Goal: Transaction & Acquisition: Download file/media

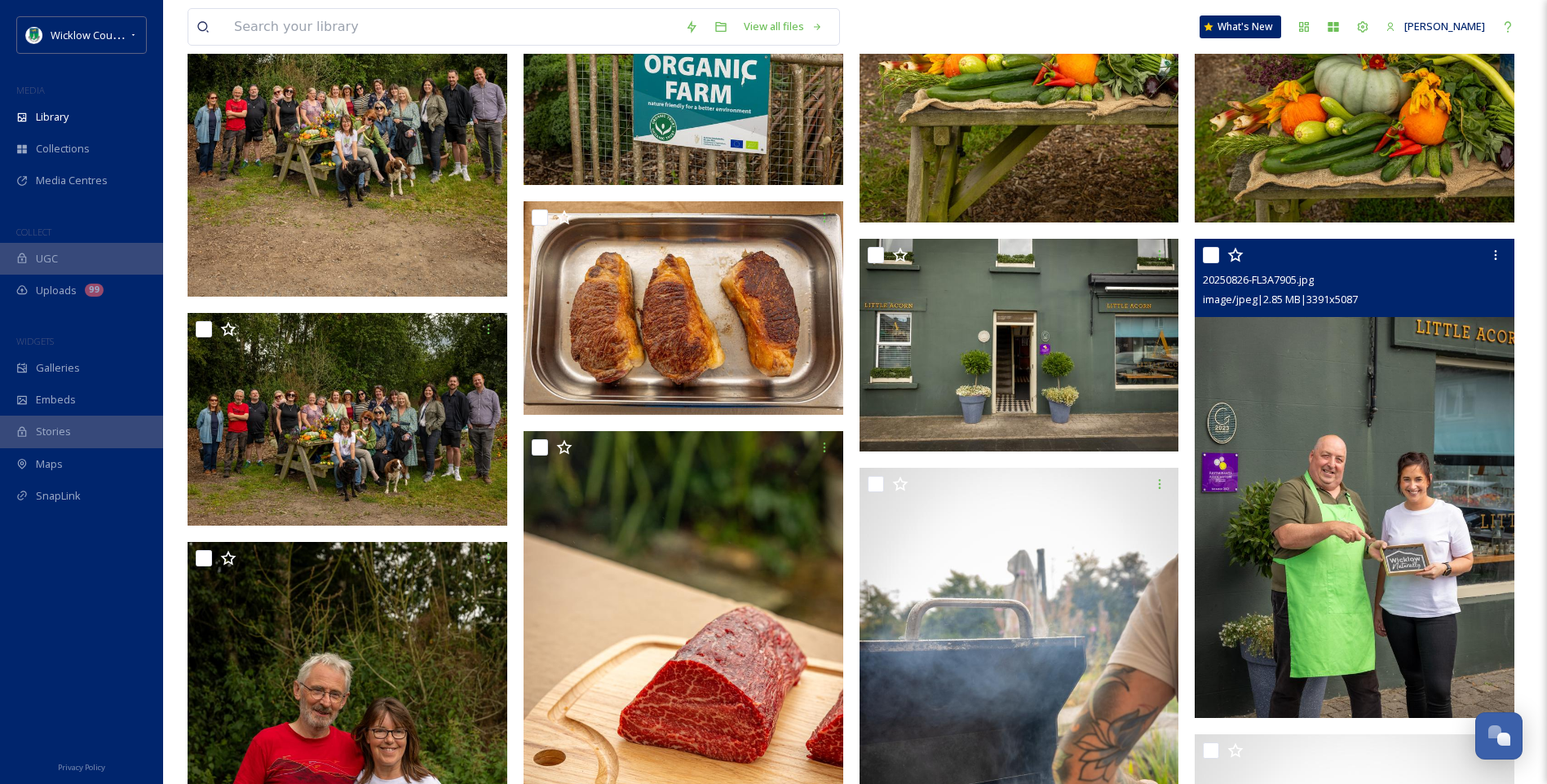
scroll to position [11171, 0]
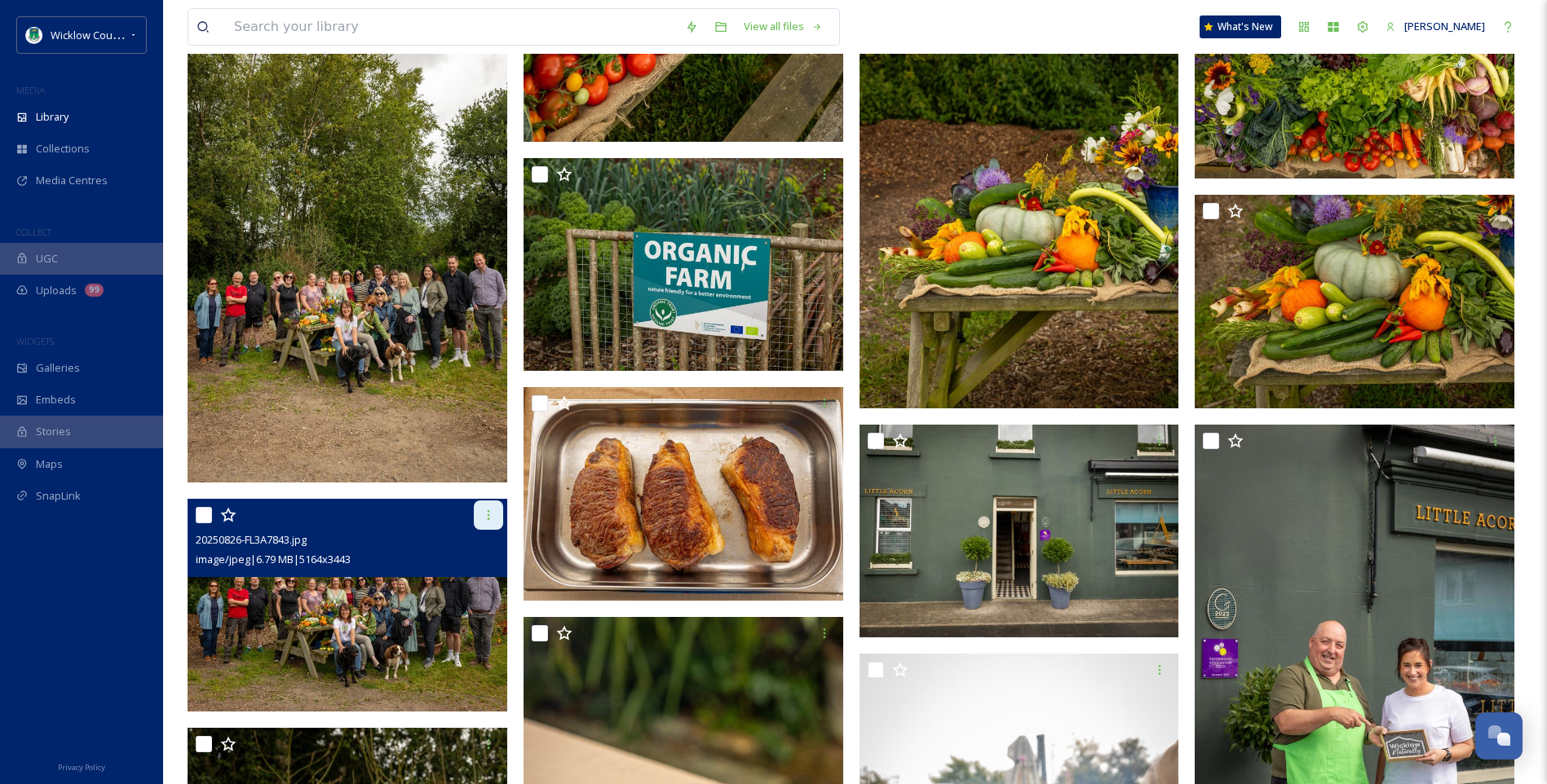
click at [488, 514] on icon at bounding box center [488, 516] width 3 height 10
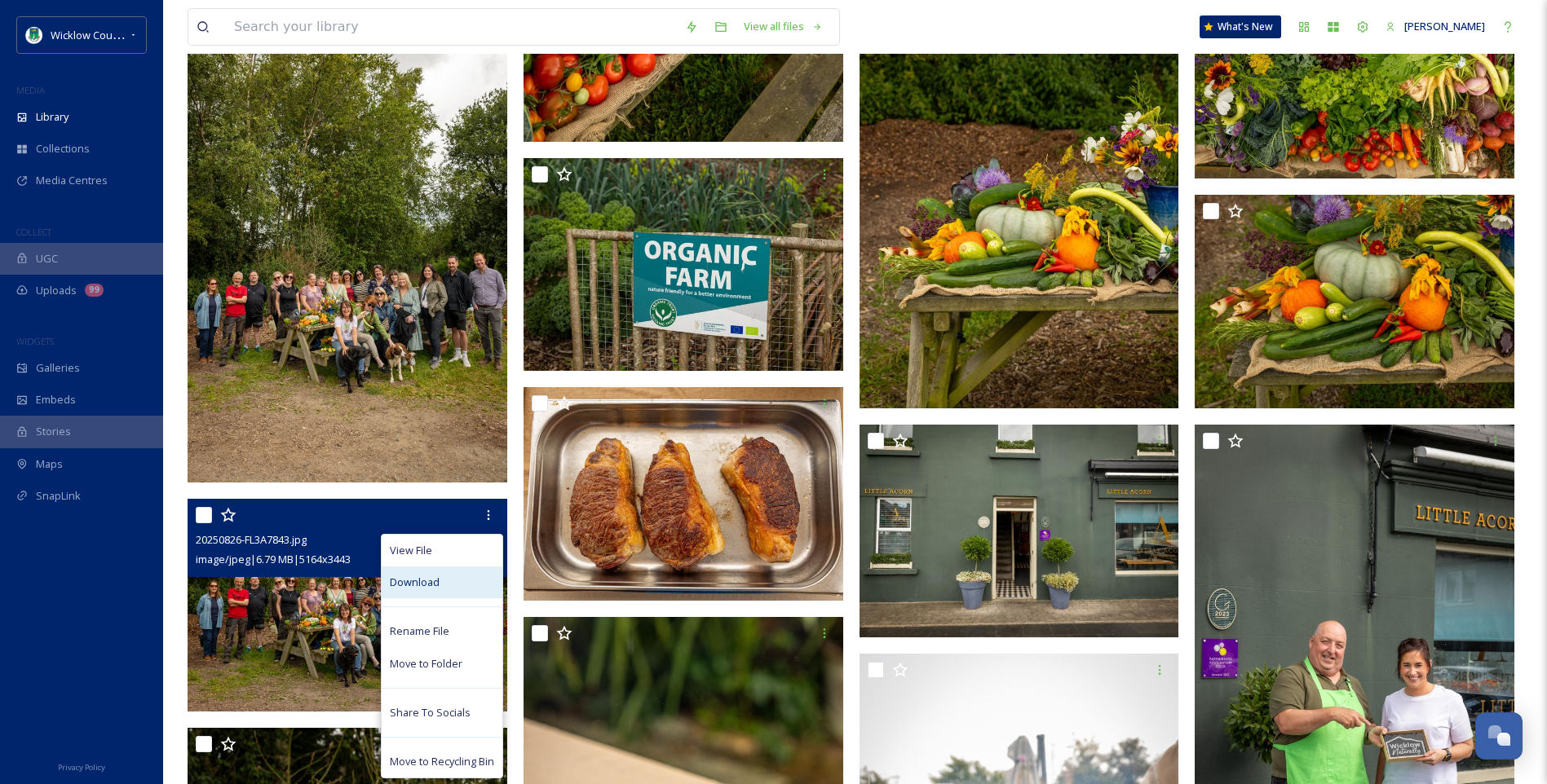
click at [446, 583] on div "Download" at bounding box center [442, 583] width 121 height 32
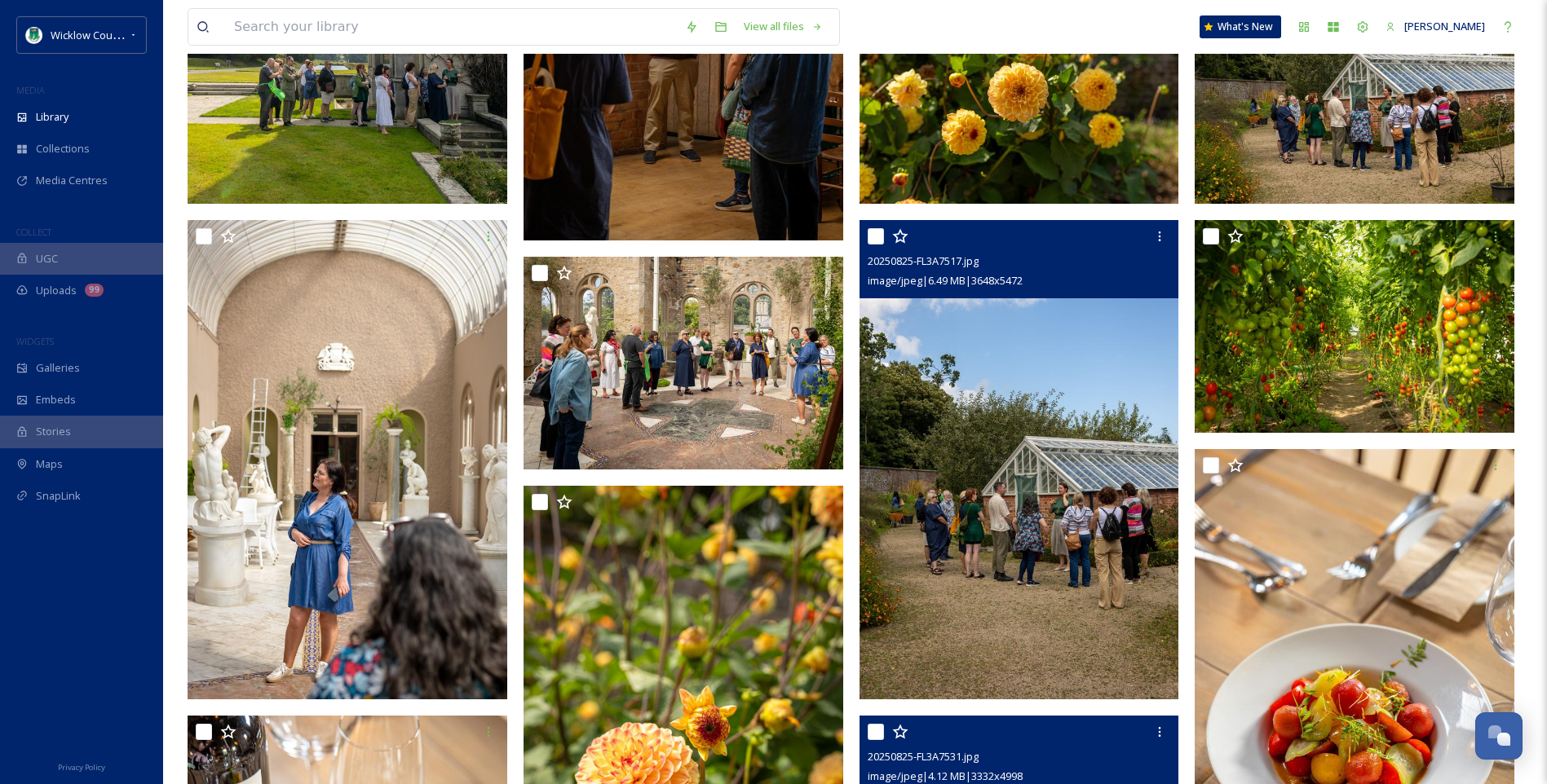
scroll to position [1060, 0]
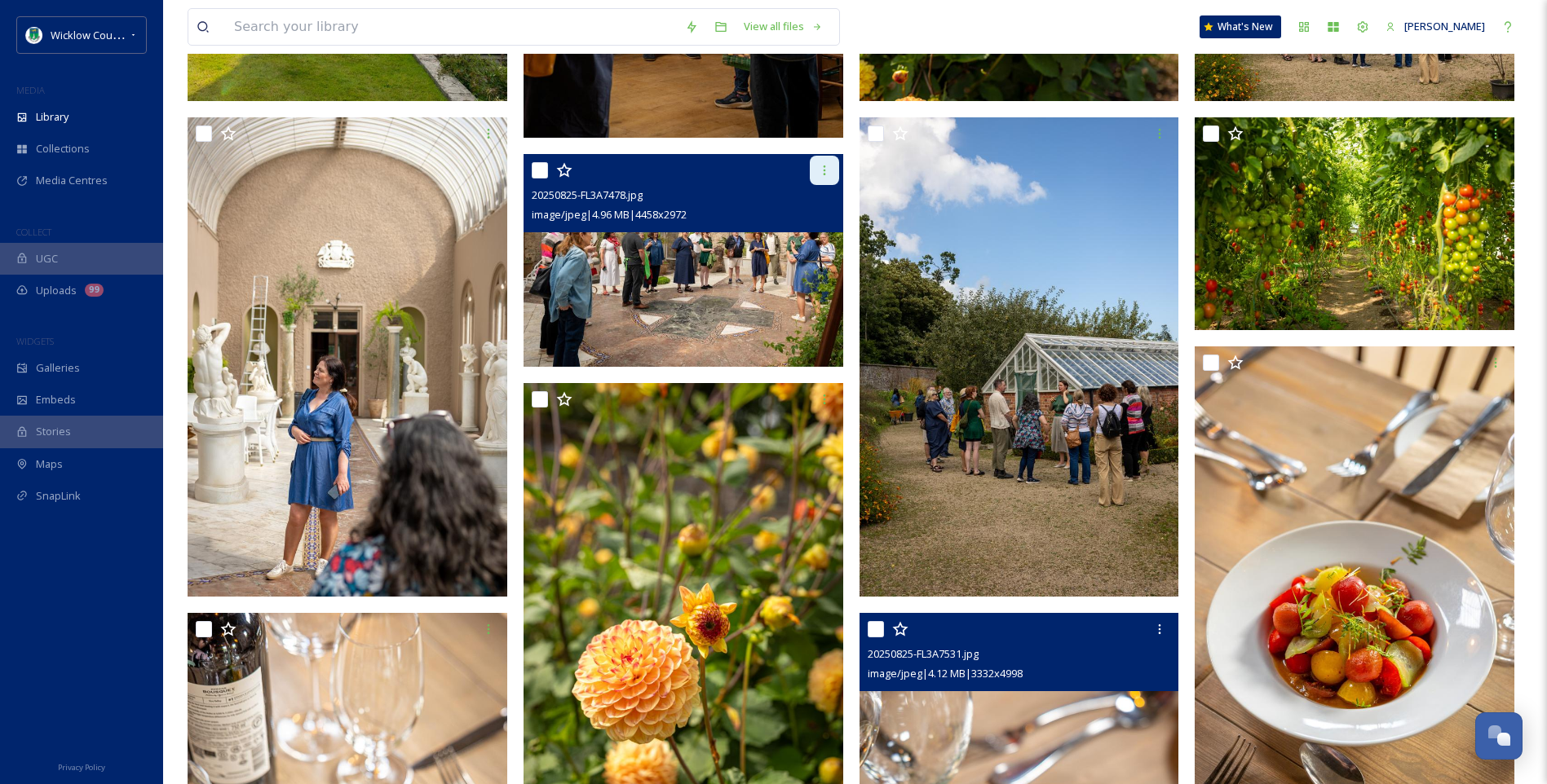
click at [826, 167] on icon at bounding box center [824, 170] width 13 height 13
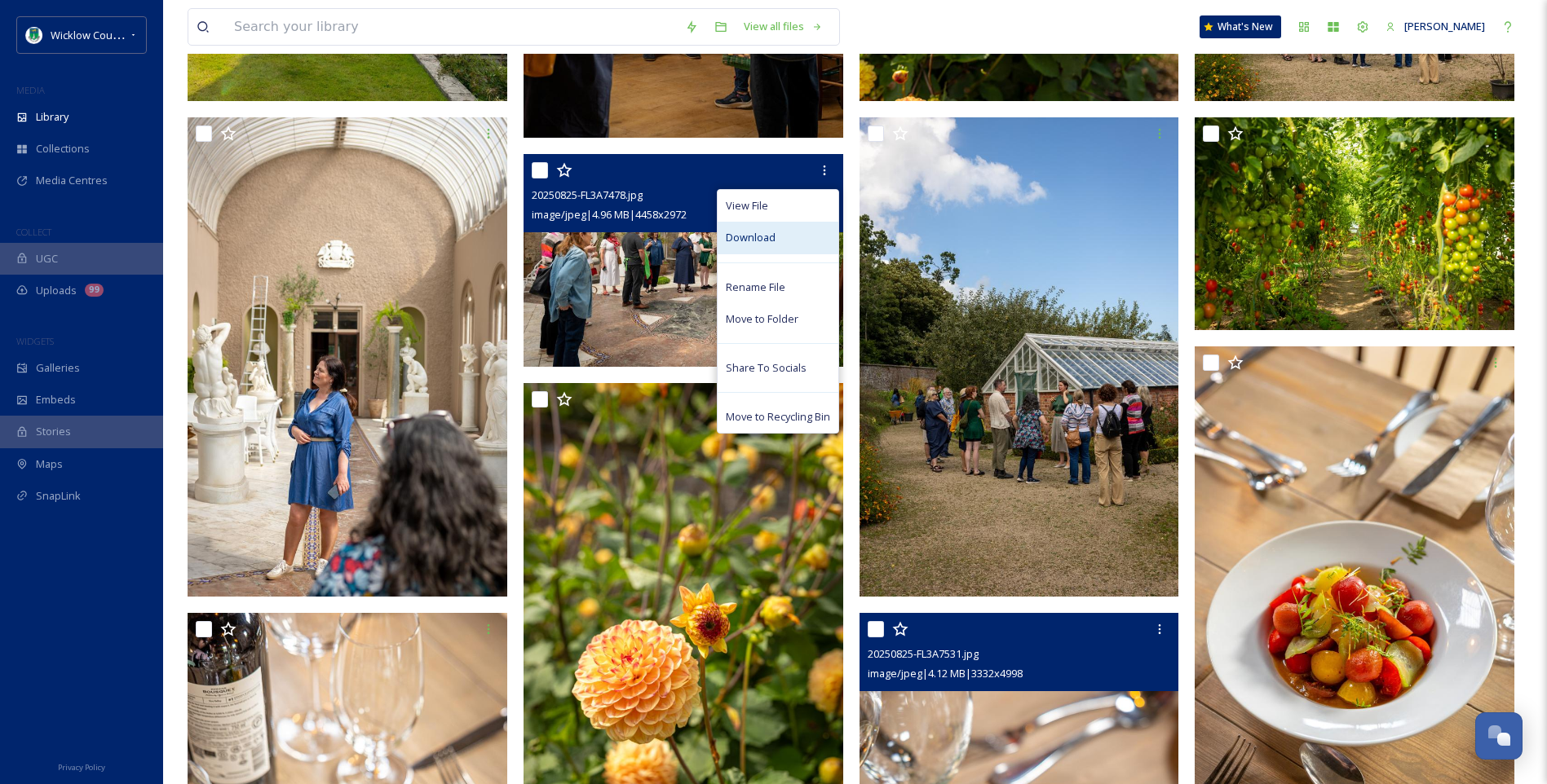
click at [770, 241] on span "Download" at bounding box center [750, 238] width 50 height 15
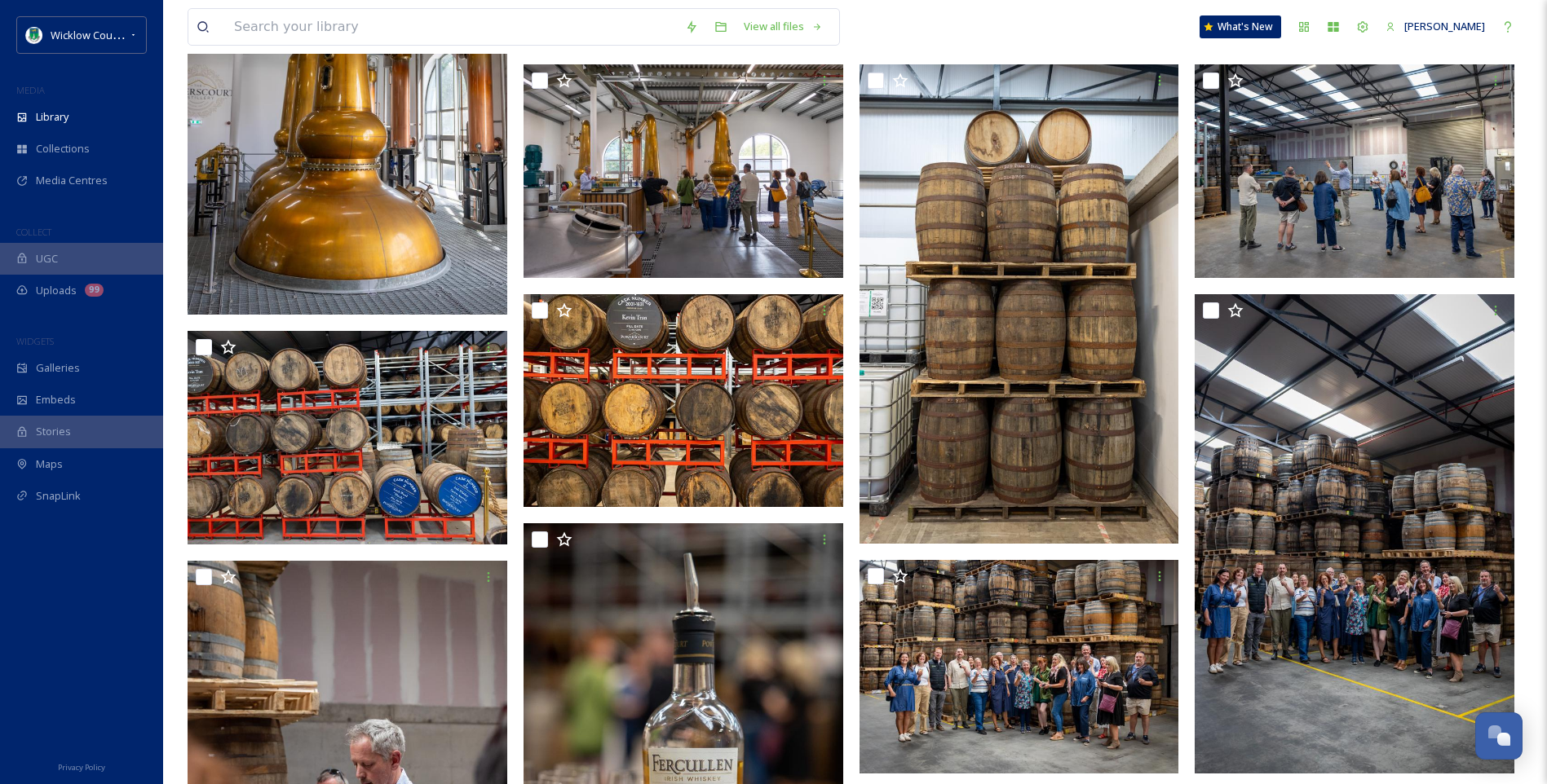
scroll to position [4076, 0]
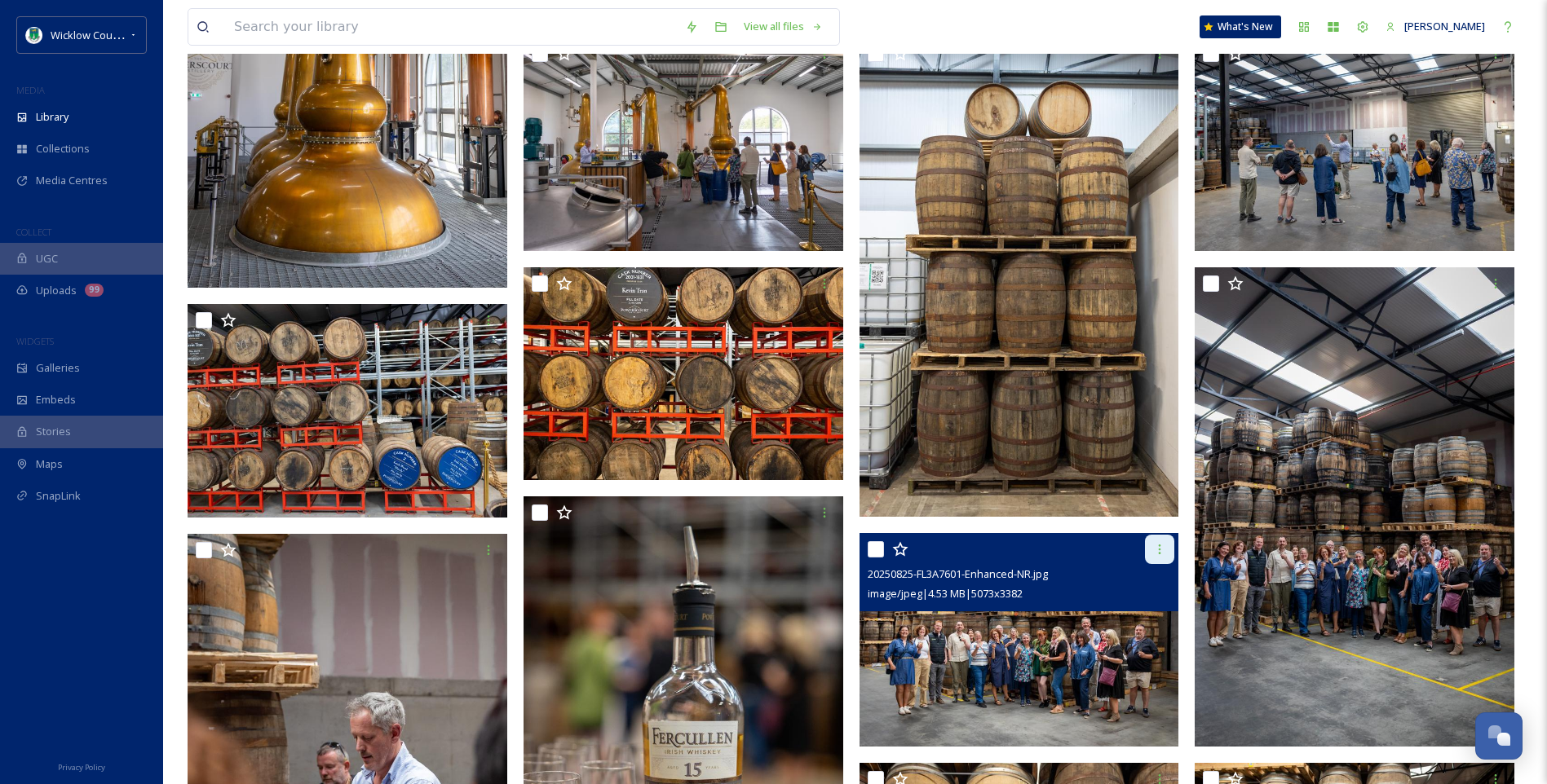
click at [1159, 551] on icon at bounding box center [1159, 549] width 13 height 13
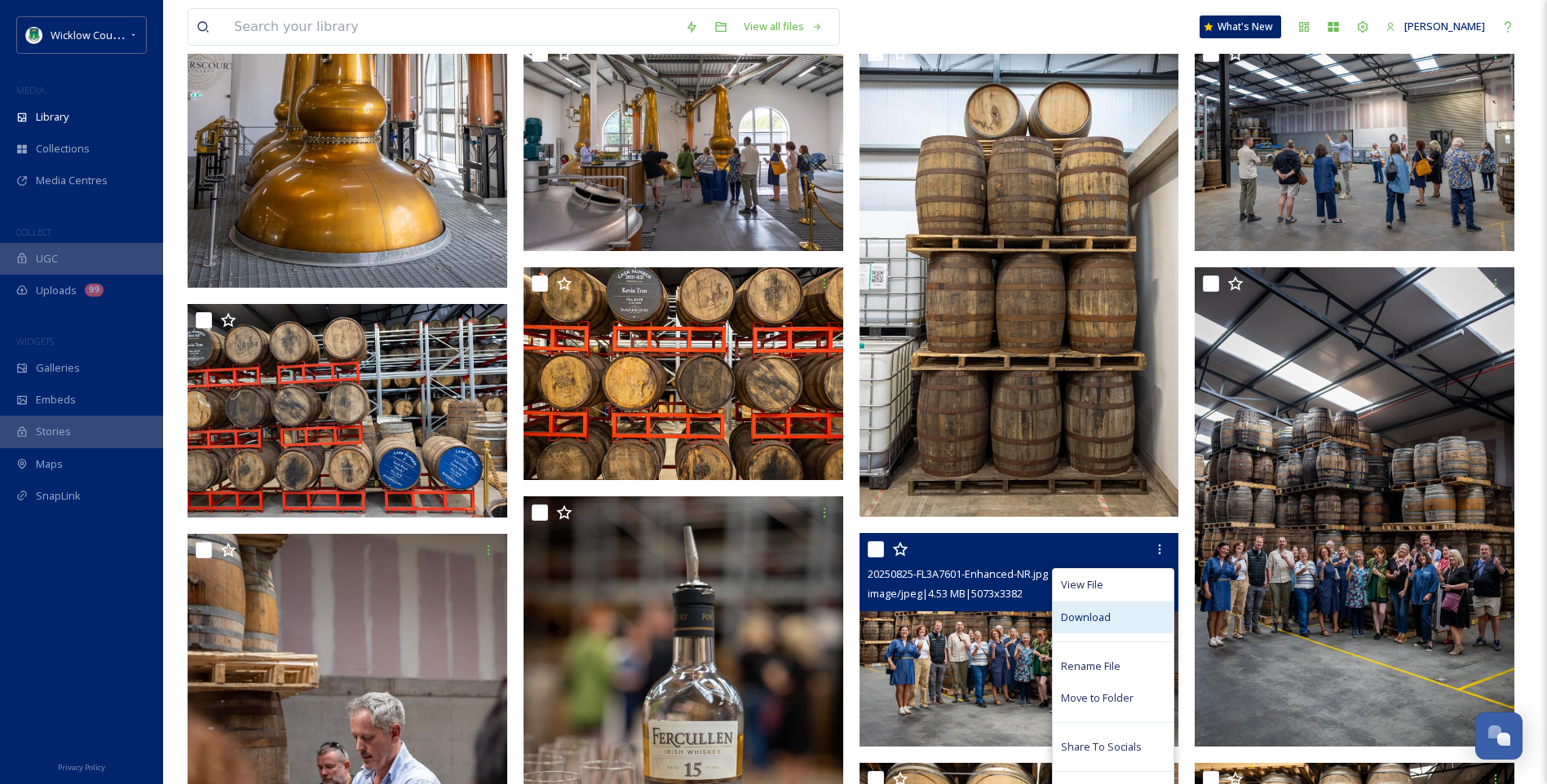
click at [1114, 621] on div "Download" at bounding box center [1113, 617] width 121 height 32
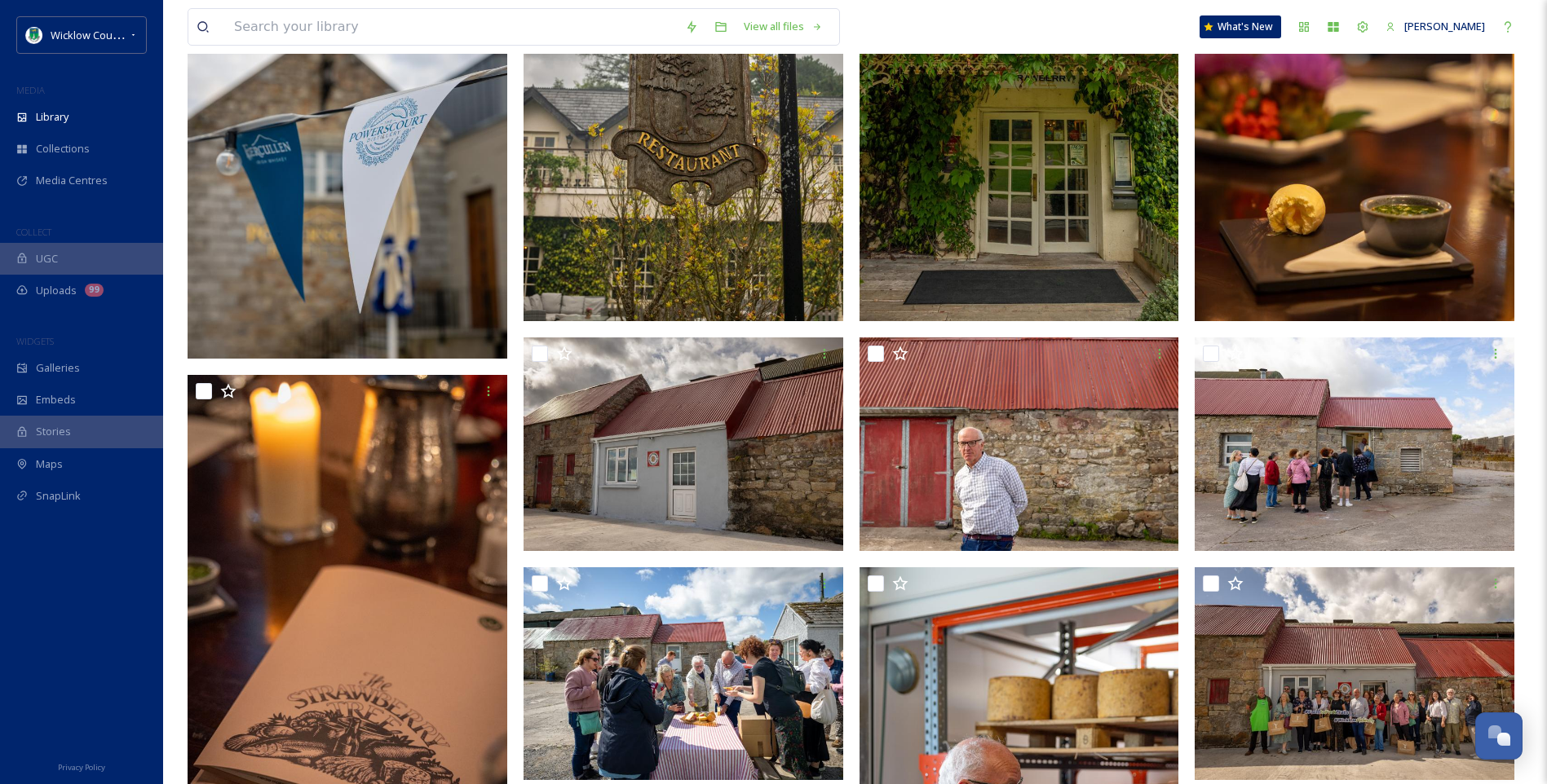
scroll to position [6034, 0]
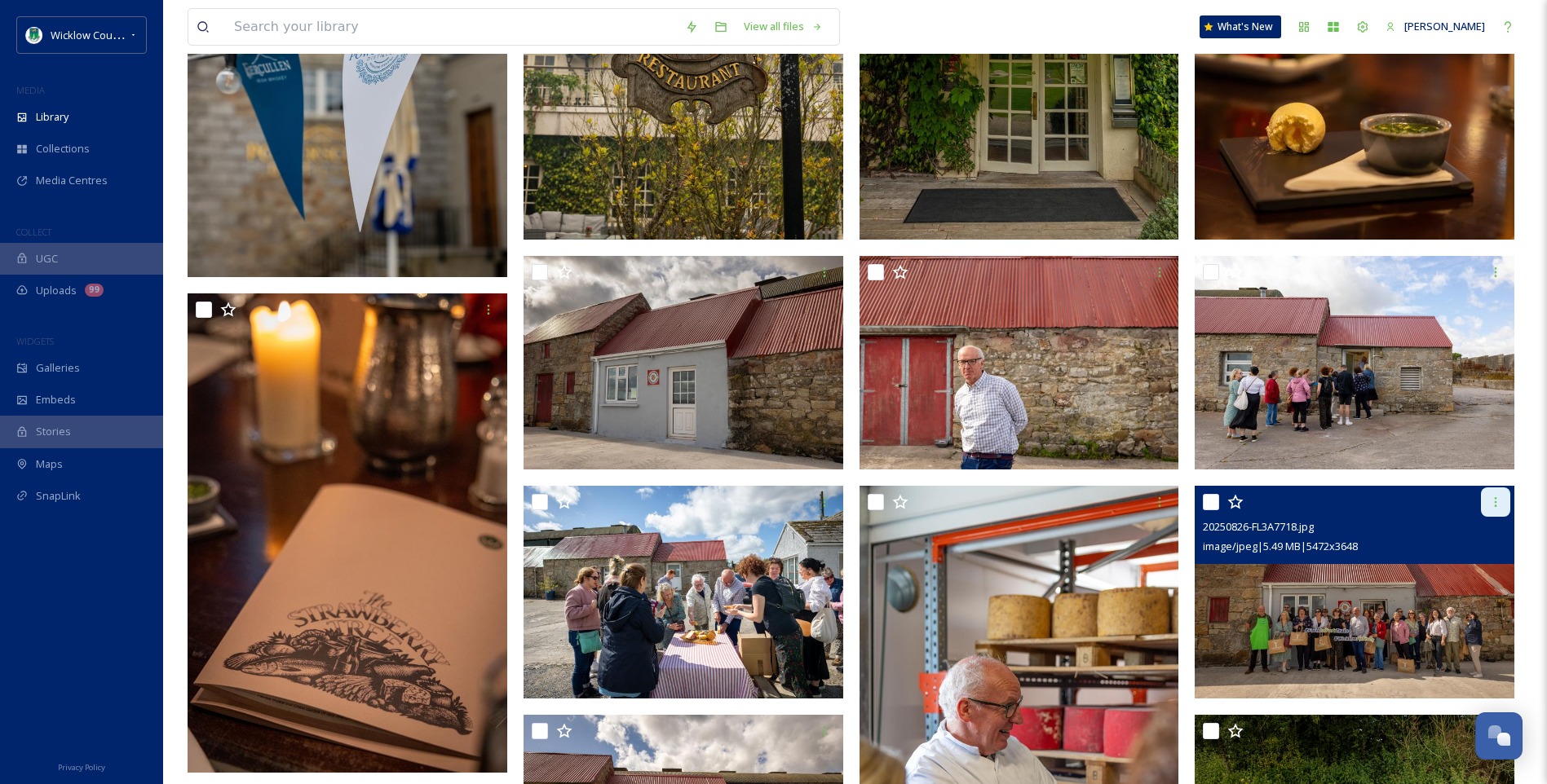
click at [1500, 502] on icon at bounding box center [1495, 502] width 13 height 13
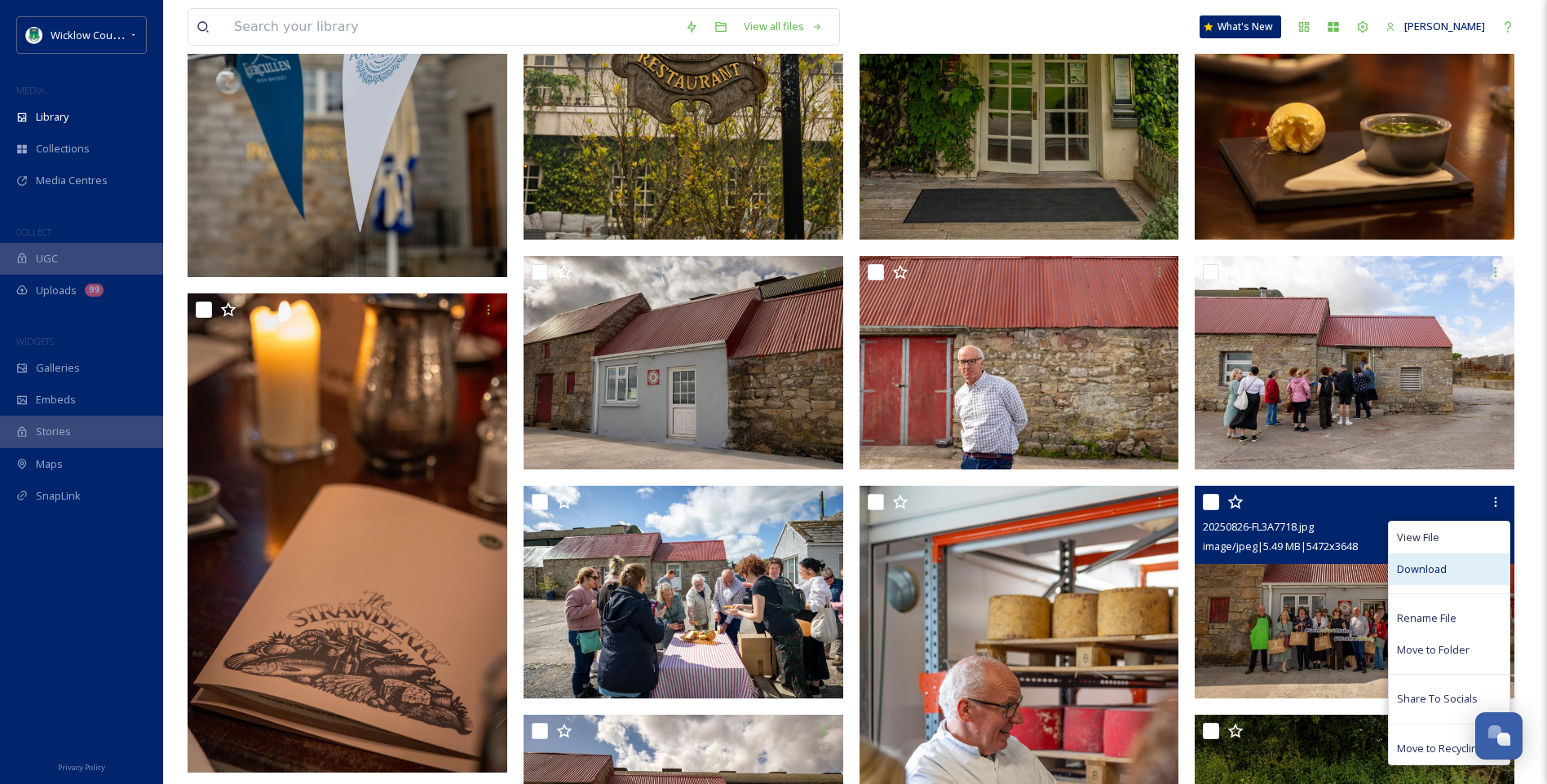
click at [1435, 570] on span "Download" at bounding box center [1421, 569] width 50 height 15
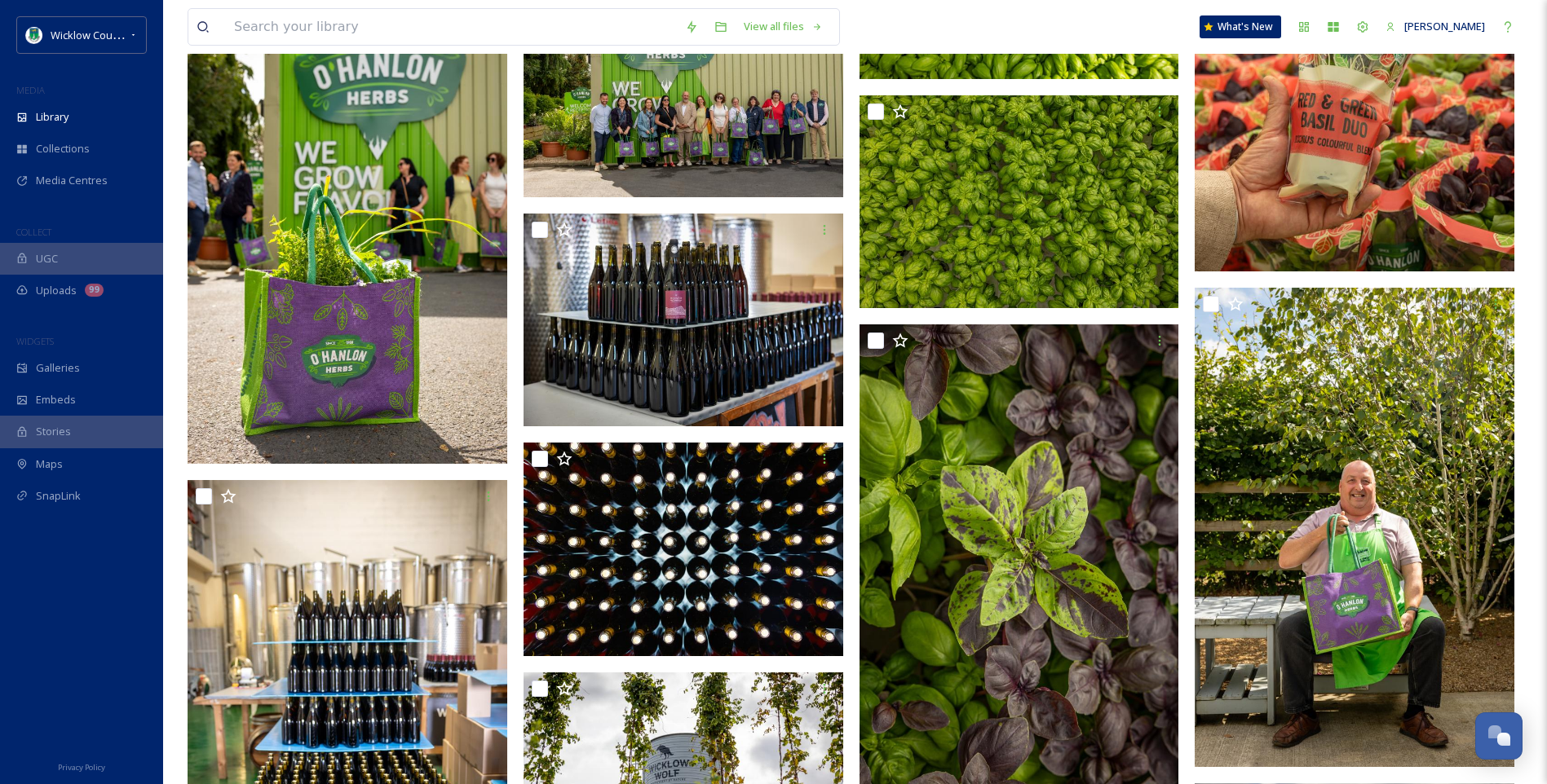
scroll to position [19894, 0]
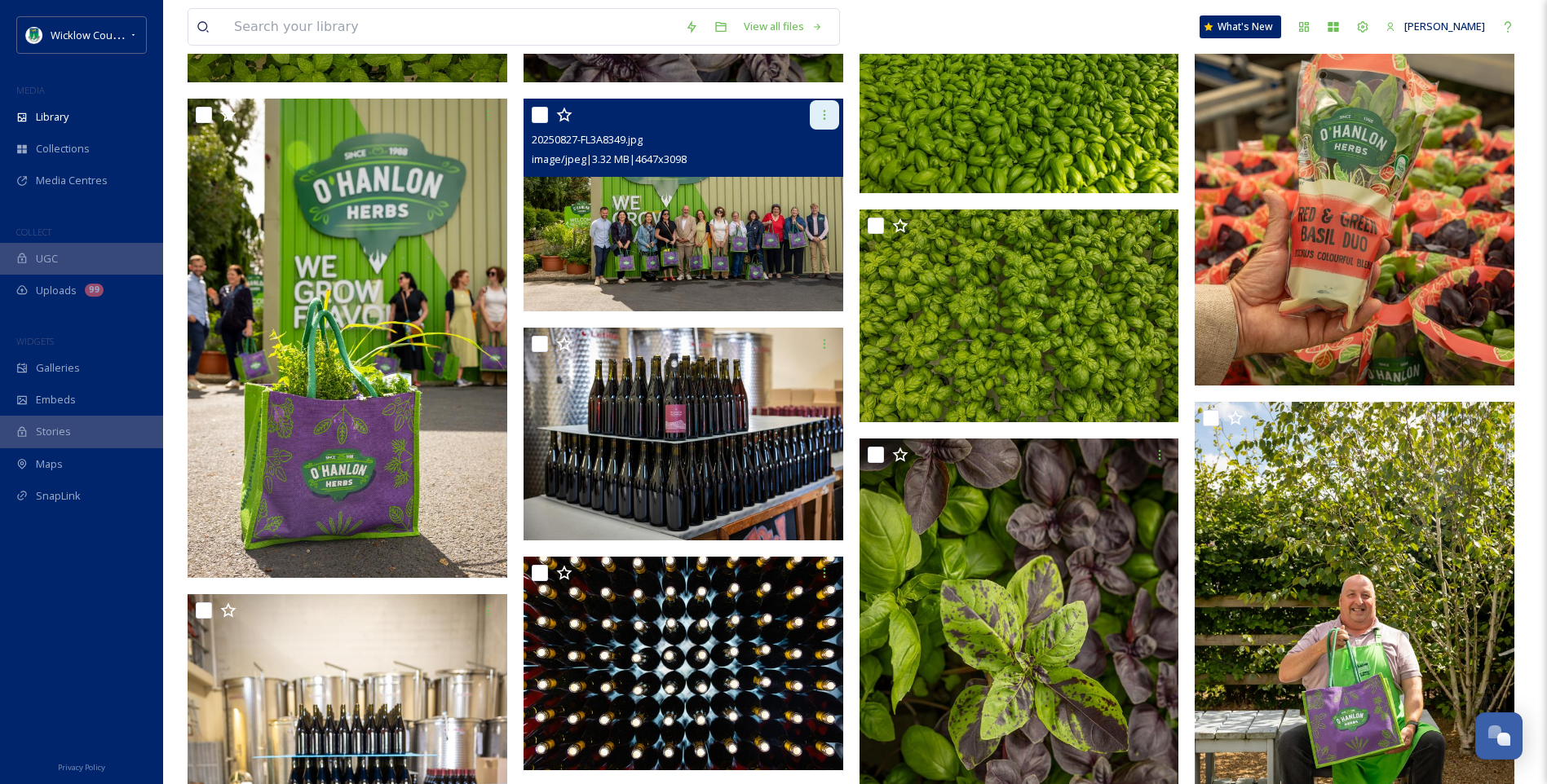
click at [829, 120] on icon at bounding box center [824, 114] width 13 height 13
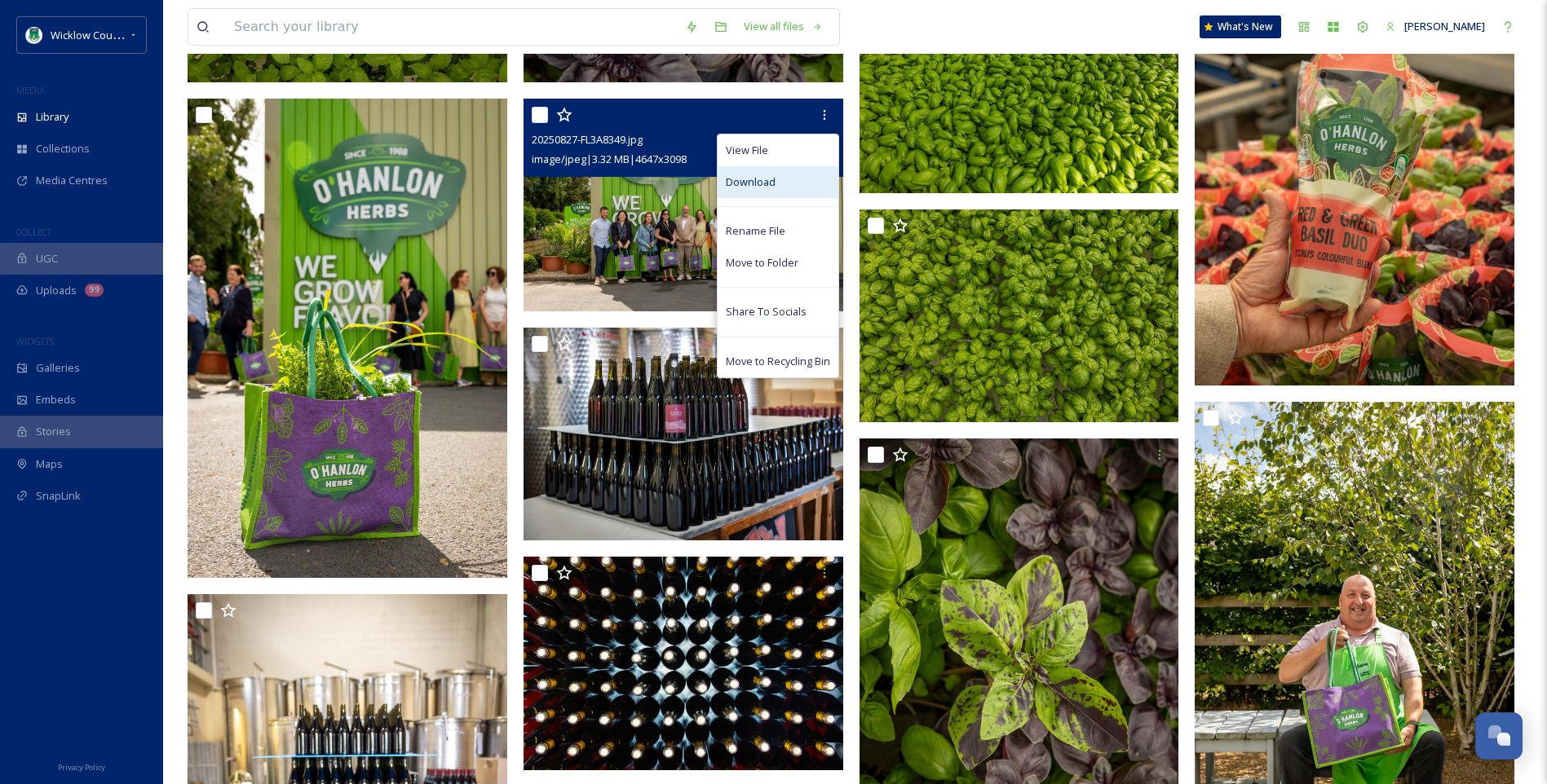
click at [761, 180] on span "Download" at bounding box center [750, 182] width 50 height 15
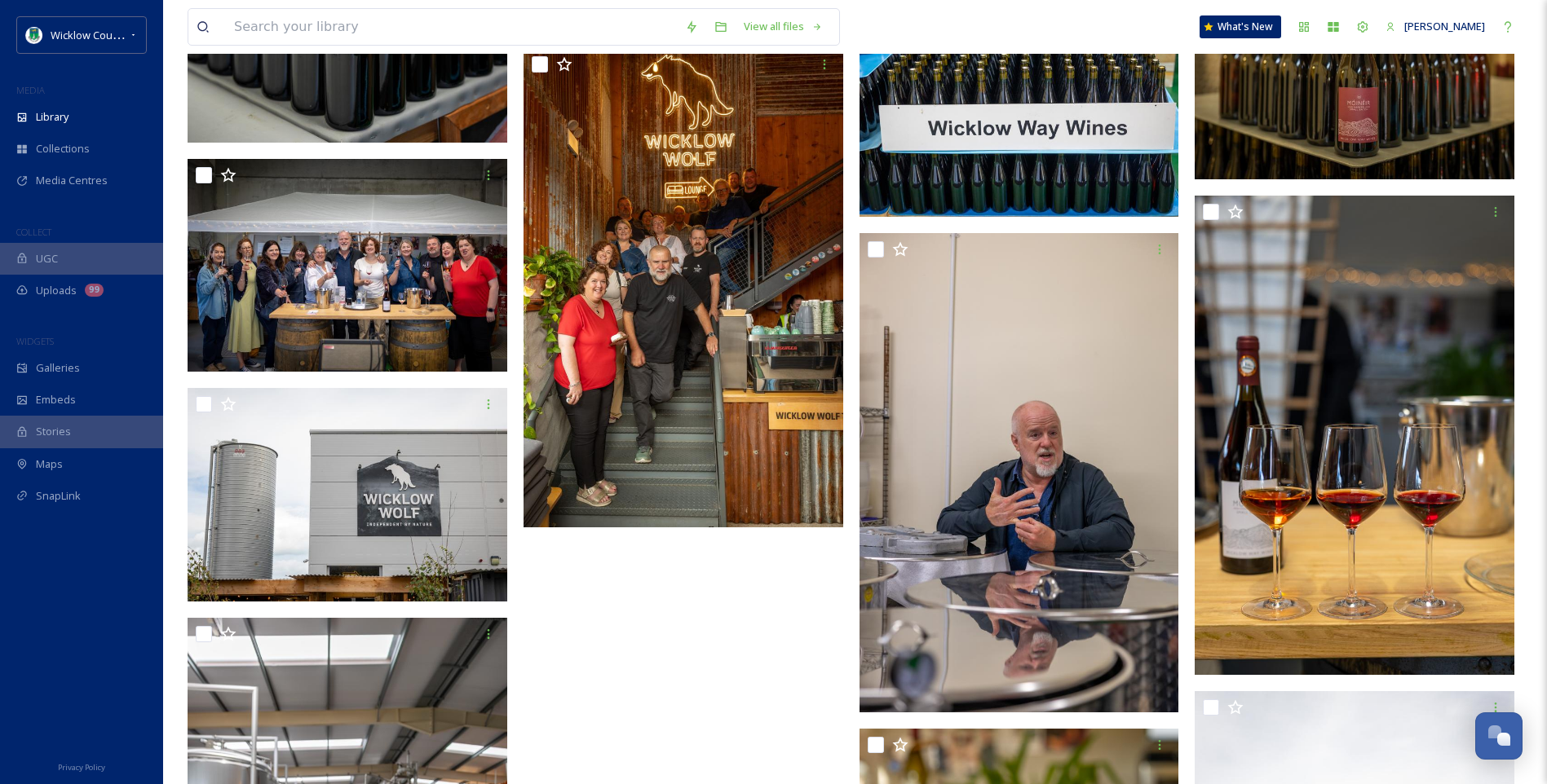
scroll to position [21178, 0]
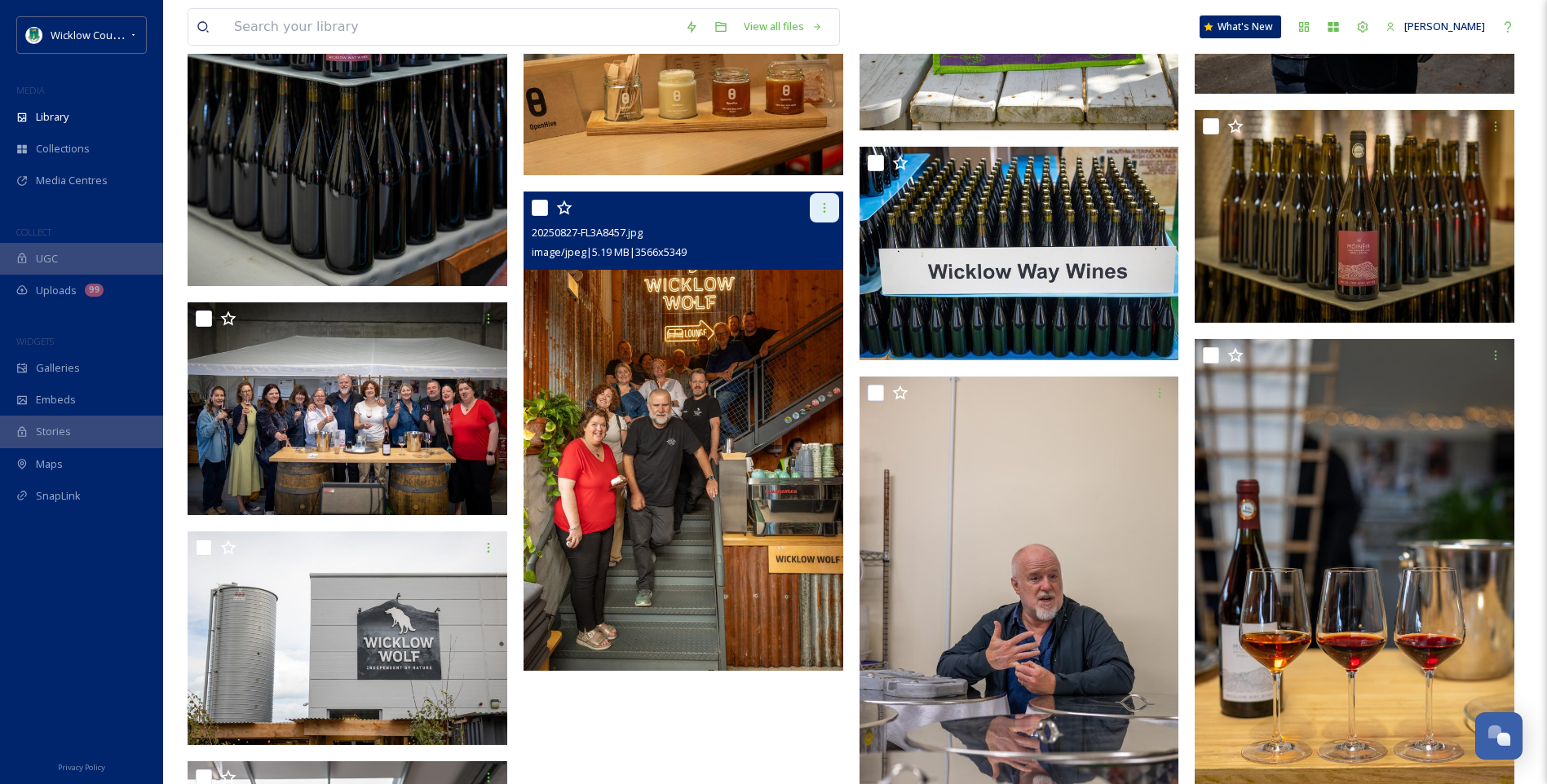
click at [821, 208] on icon at bounding box center [824, 207] width 13 height 13
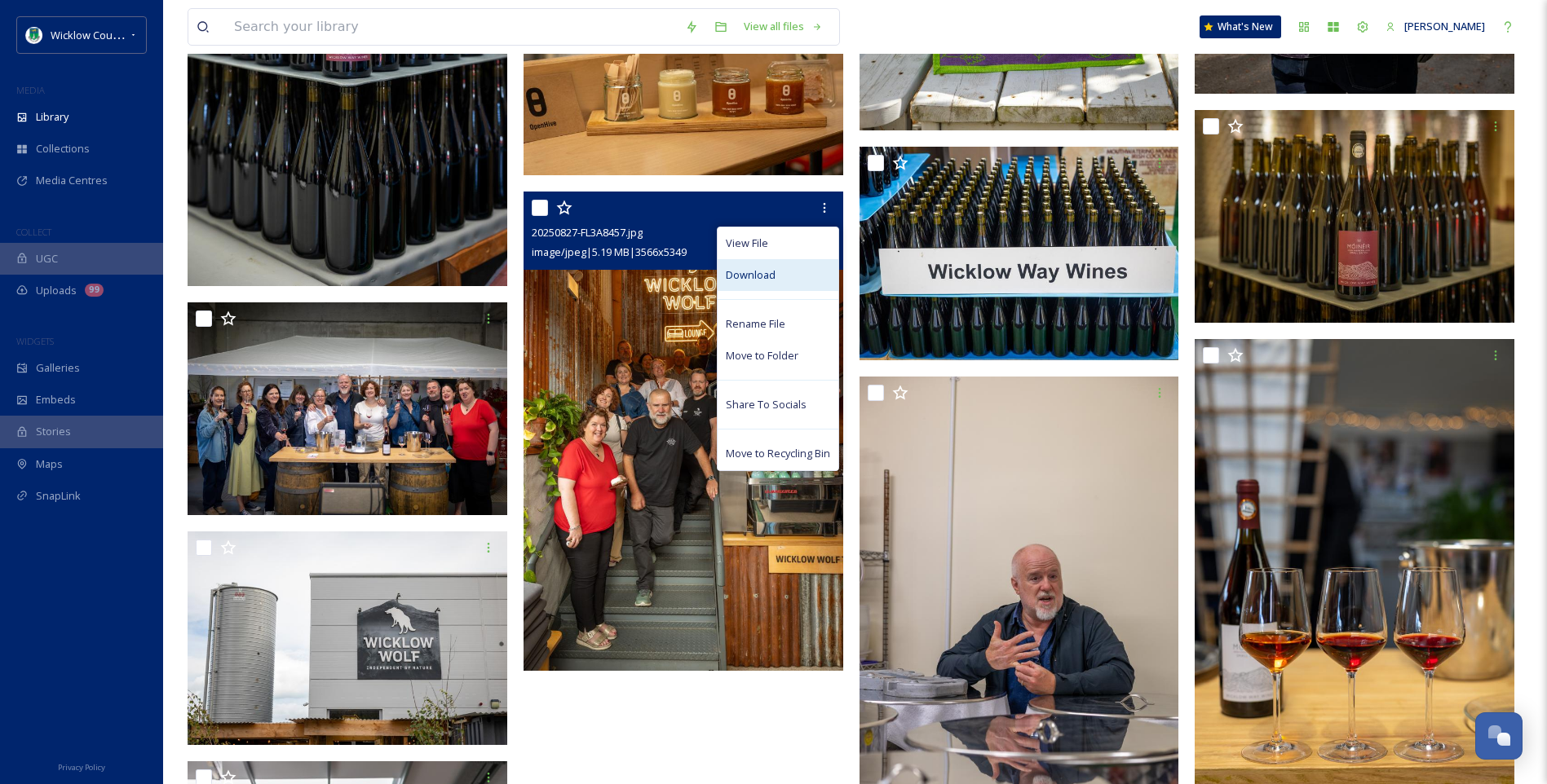
click at [748, 272] on span "Download" at bounding box center [750, 275] width 50 height 15
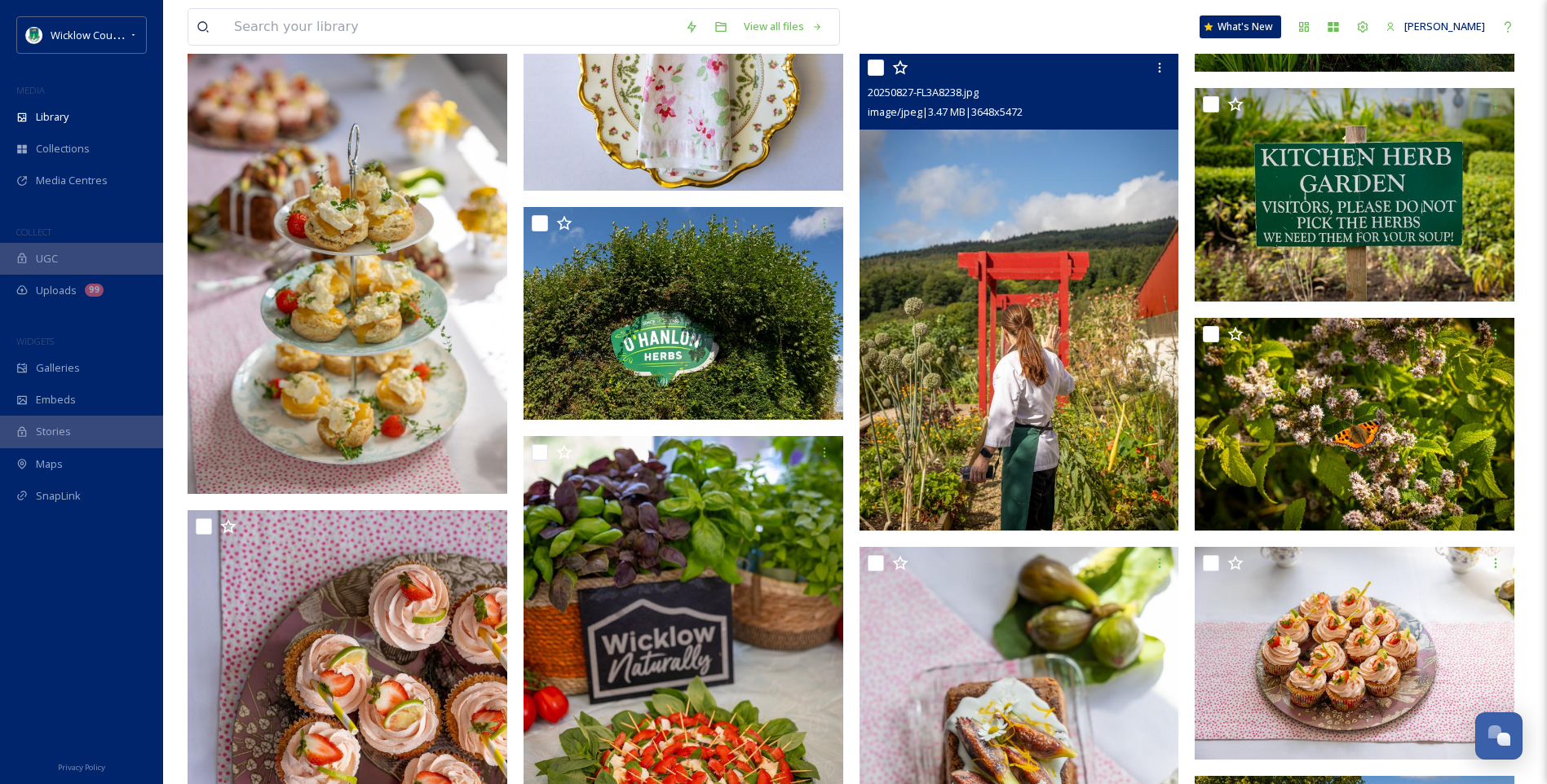
scroll to position [17346, 0]
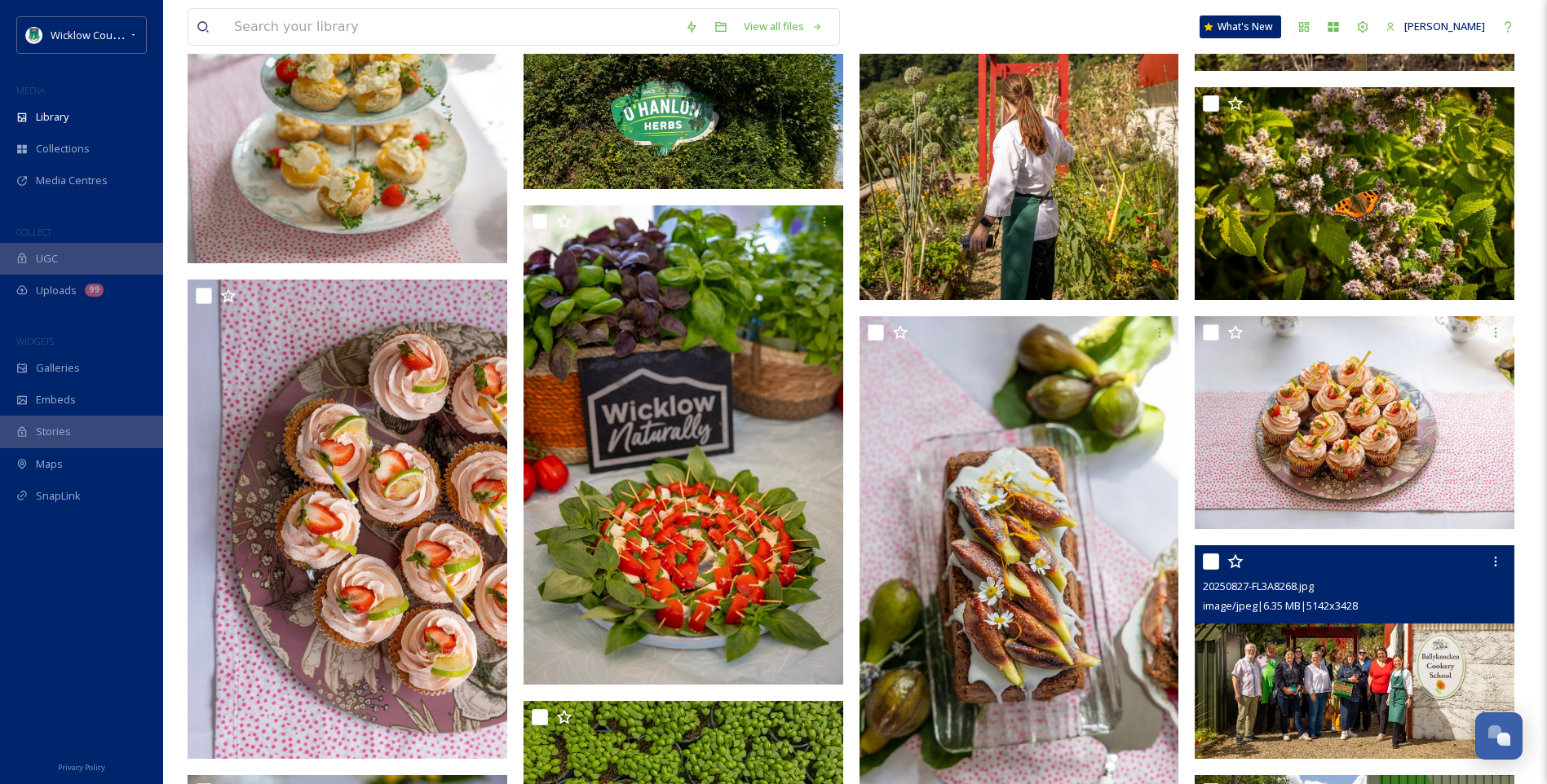
click at [1328, 677] on img at bounding box center [1354, 652] width 320 height 214
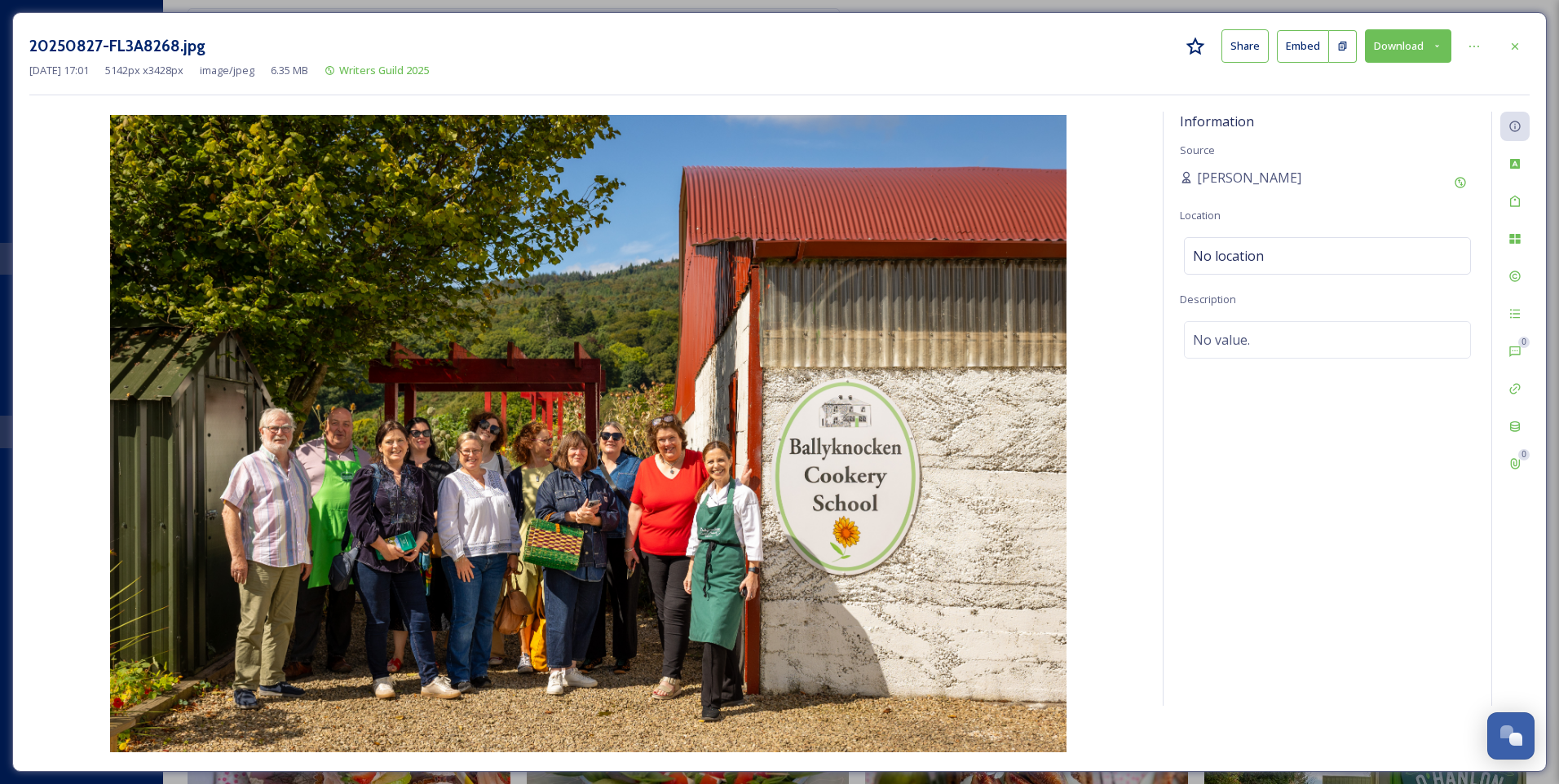
click at [1396, 42] on button "Download" at bounding box center [1408, 47] width 86 height 34
click at [1357, 80] on span "Download Original (5142 x 3428)" at bounding box center [1365, 84] width 154 height 15
drag, startPoint x: 848, startPoint y: 34, endPoint x: 859, endPoint y: 34, distance: 11.0
click at [848, 34] on div "20250827-FL3A8268.jpg Share Embed Download" at bounding box center [780, 47] width 1501 height 34
click at [1515, 49] on icon at bounding box center [1515, 46] width 13 height 13
